Goal: Task Accomplishment & Management: Manage account settings

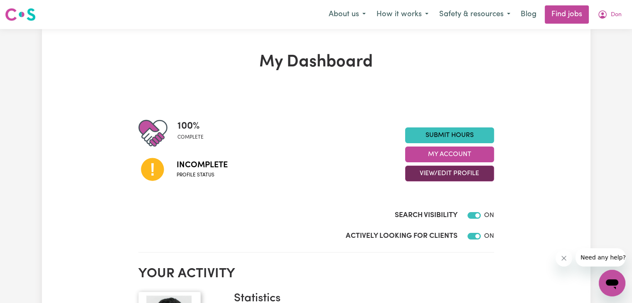
click at [461, 174] on button "View/Edit Profile" at bounding box center [449, 174] width 89 height 16
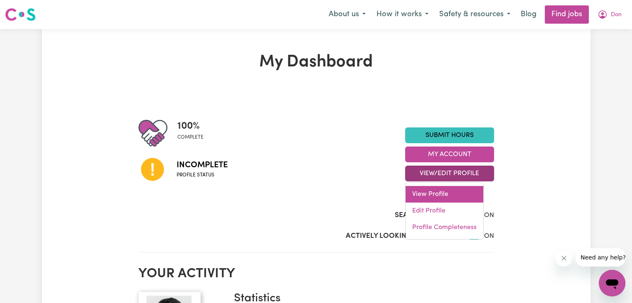
click at [437, 192] on link "View Profile" at bounding box center [444, 194] width 78 height 17
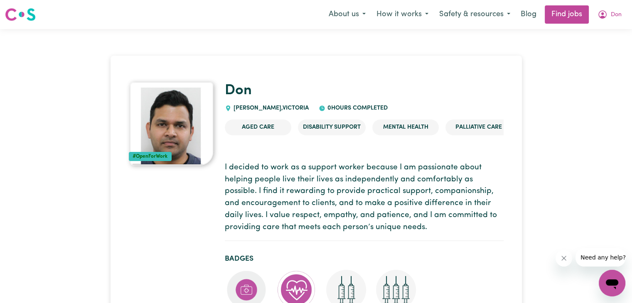
drag, startPoint x: 635, startPoint y: 23, endPoint x: 431, endPoint y: 28, distance: 204.1
click at [431, 28] on nav "Menu About us How it works Safety & resources Blog Find jobs Don" at bounding box center [316, 14] width 632 height 29
click at [616, 13] on span "Don" at bounding box center [616, 14] width 11 height 9
click at [584, 45] on link "My Dashboard" at bounding box center [594, 48] width 66 height 16
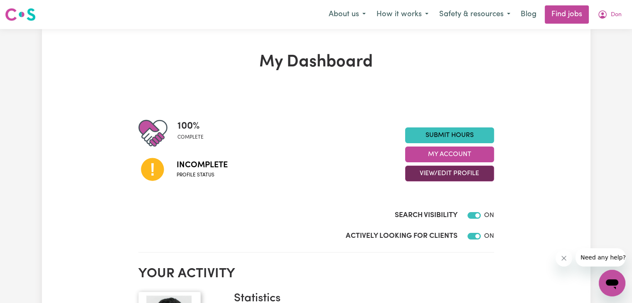
click at [457, 173] on button "View/Edit Profile" at bounding box center [449, 174] width 89 height 16
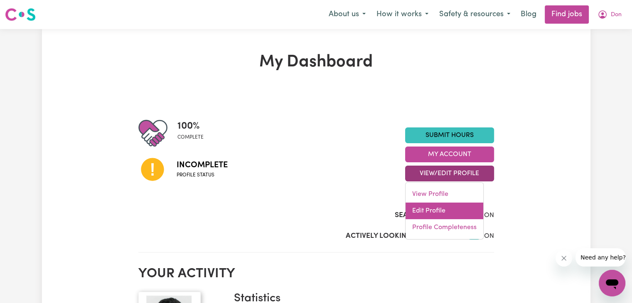
click at [437, 211] on link "Edit Profile" at bounding box center [444, 211] width 78 height 17
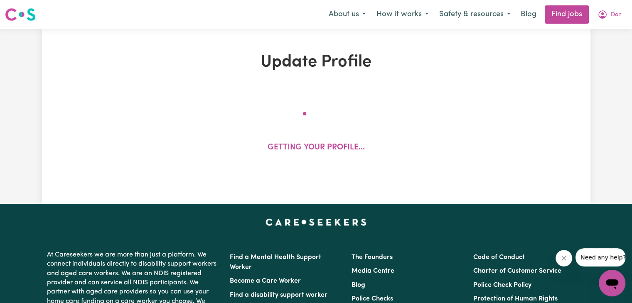
select select "[DEMOGRAPHIC_DATA]"
select select "Australian PR"
select select "Studying a healthcare related degree or qualification"
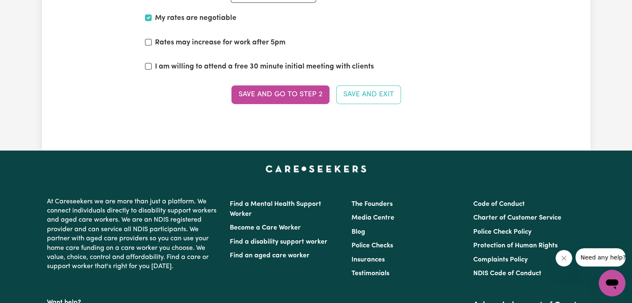
scroll to position [1984, 0]
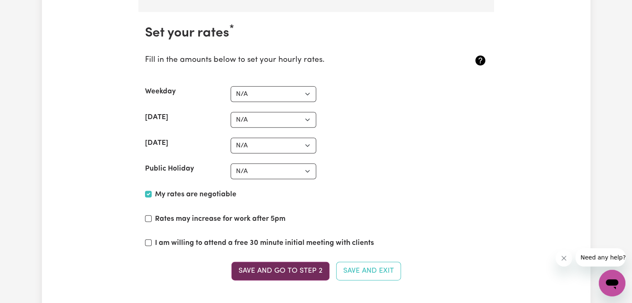
click at [288, 270] on button "Save and go to Step 2" at bounding box center [280, 271] width 98 height 18
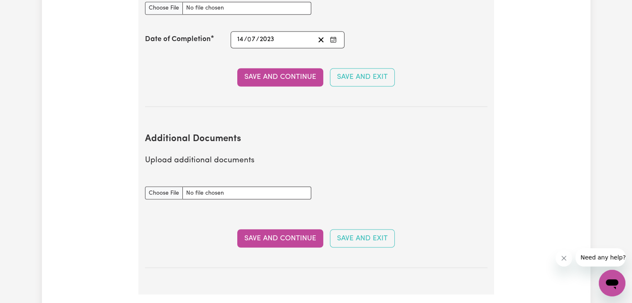
scroll to position [1559, 0]
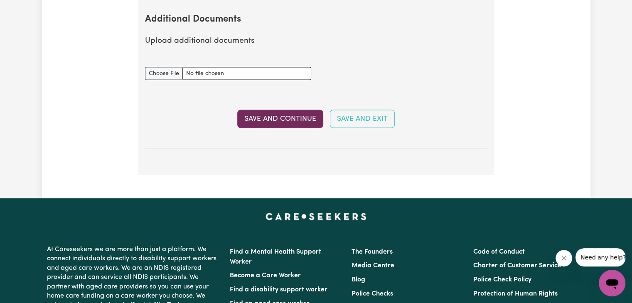
click at [295, 110] on button "Save and Continue" at bounding box center [280, 119] width 86 height 18
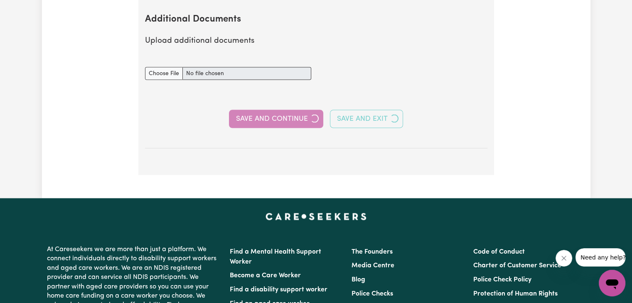
select select "2023"
select select "2021"
select select "2025"
select select "2020"
select select "2023"
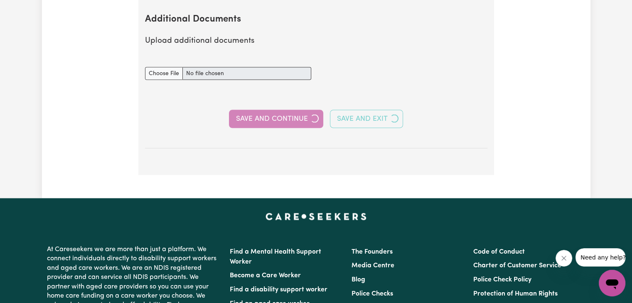
select select "2025"
select select "Certificate III (Individual Support)"
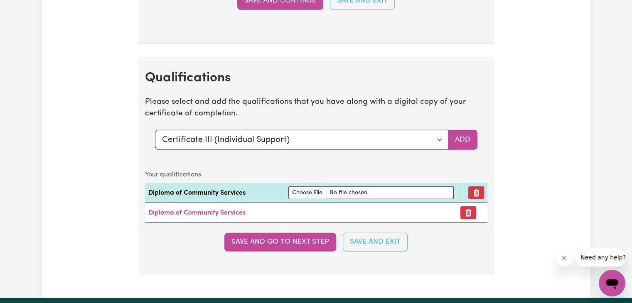
scroll to position [2370, 0]
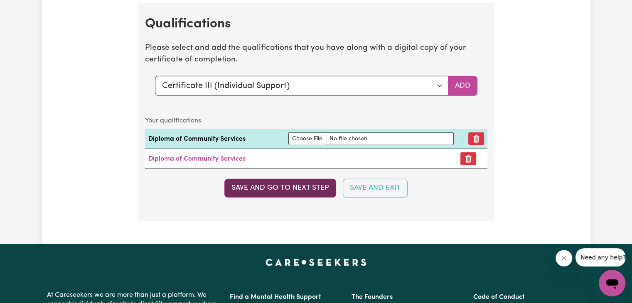
click at [307, 182] on button "Save and go to next step" at bounding box center [280, 188] width 112 height 18
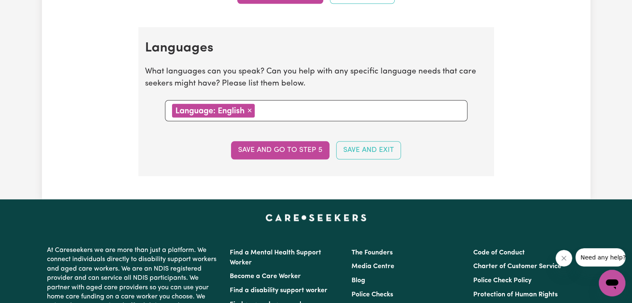
scroll to position [924, 0]
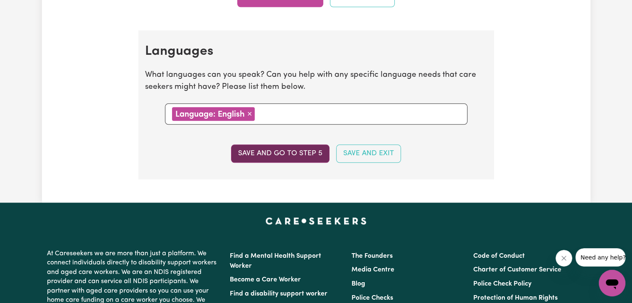
click at [299, 150] on button "Save and go to step 5" at bounding box center [280, 154] width 98 height 18
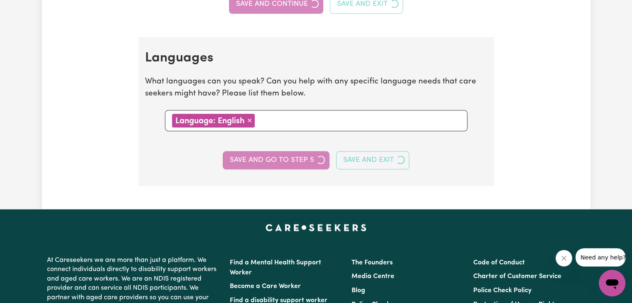
select select "I am providing services privately on my own"
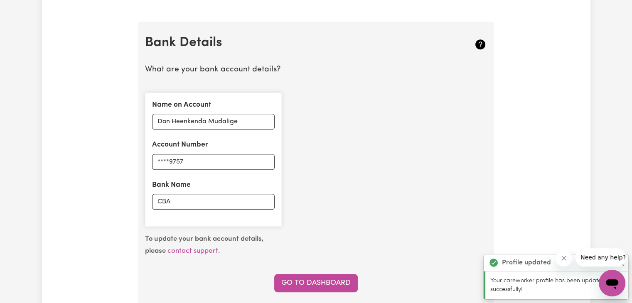
scroll to position [695, 0]
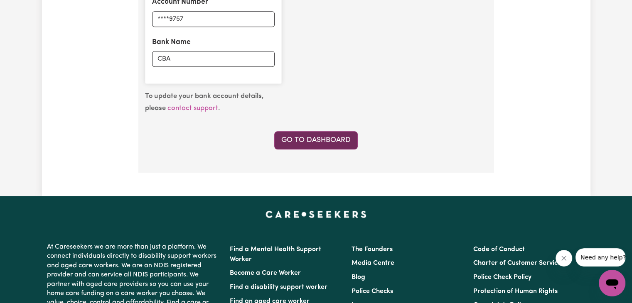
click at [345, 140] on link "Go to Dashboard" at bounding box center [316, 140] width 84 height 18
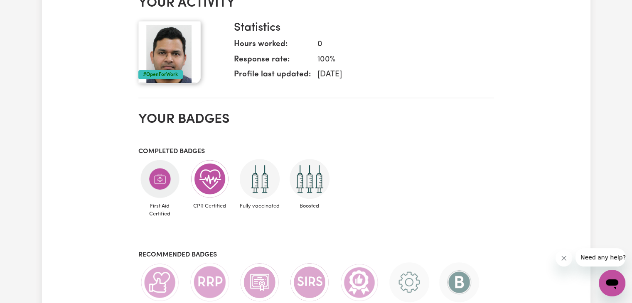
scroll to position [142, 0]
